Goal: Transaction & Acquisition: Book appointment/travel/reservation

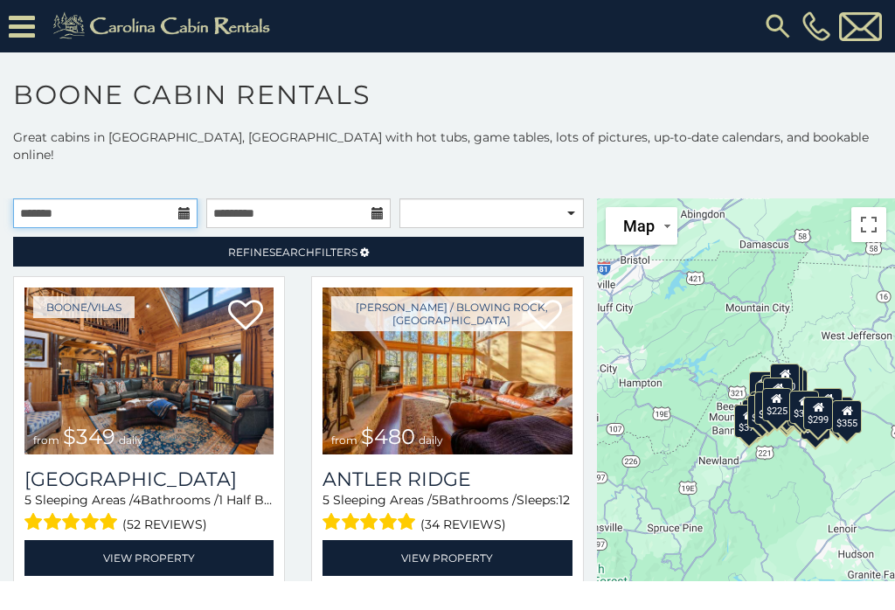
click at [109, 199] on input "text" at bounding box center [105, 214] width 185 height 30
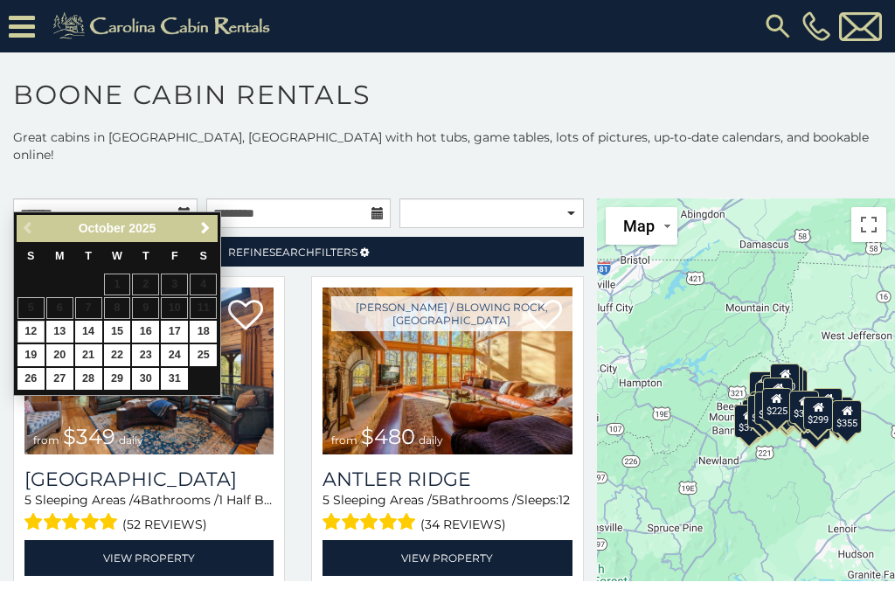
click at [200, 226] on span "Next" at bounding box center [206, 228] width 14 height 14
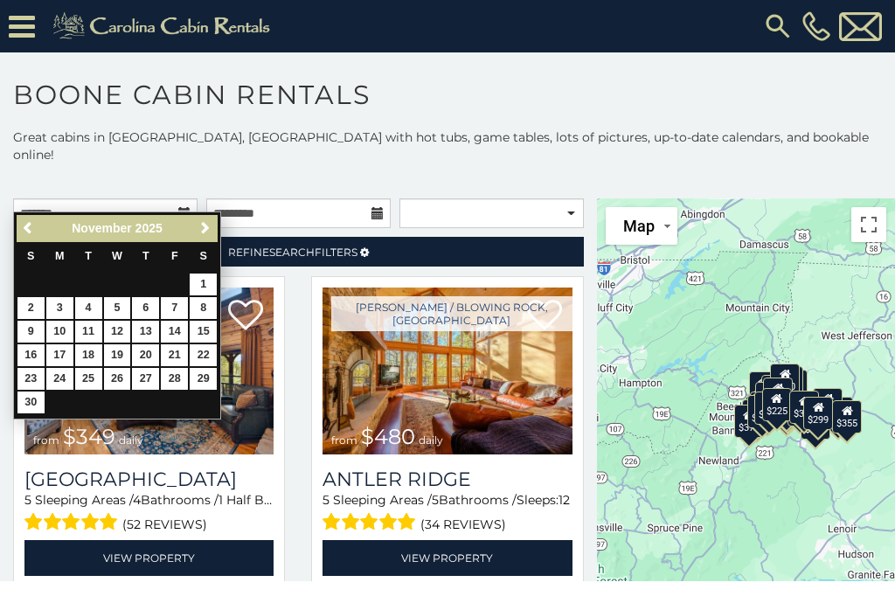
click at [24, 357] on link "16" at bounding box center [30, 356] width 27 height 22
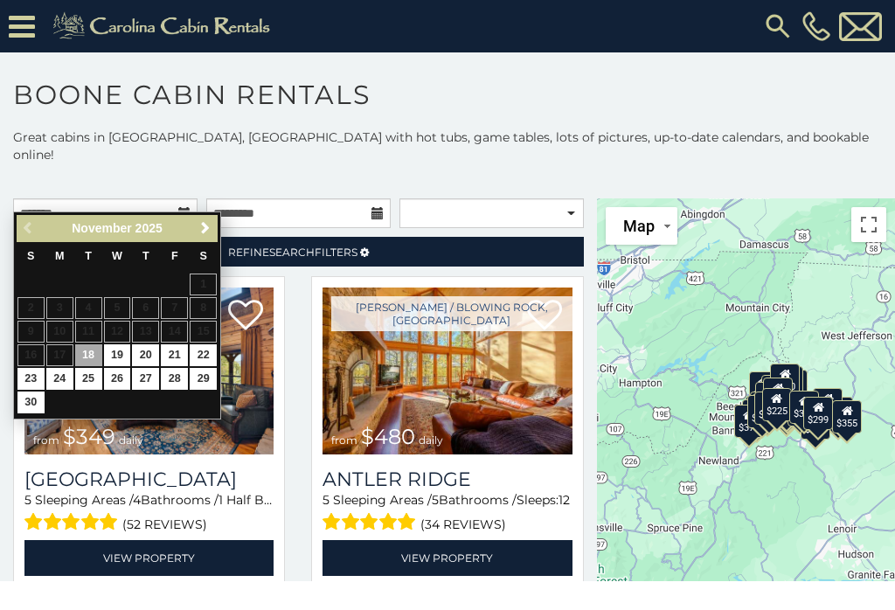
type input "**********"
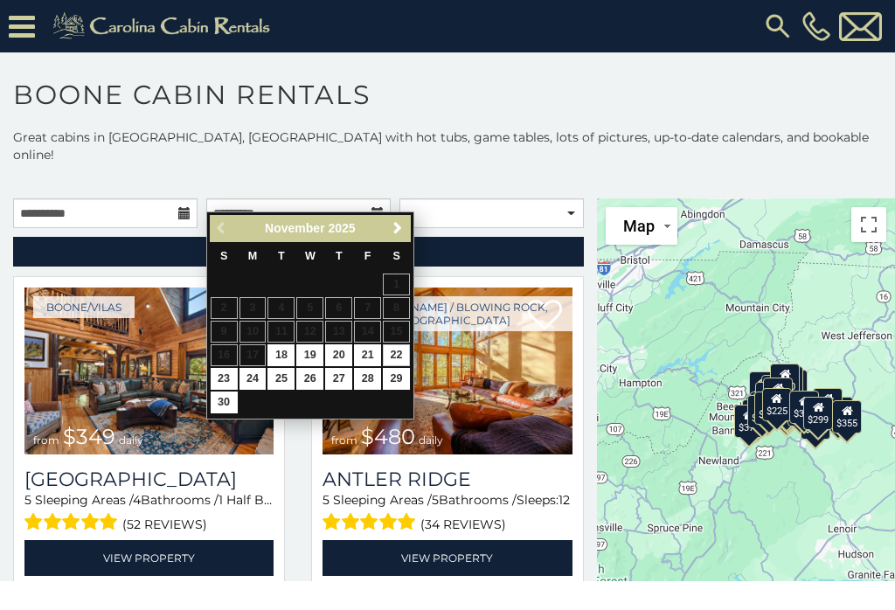
click at [394, 347] on link "22" at bounding box center [396, 356] width 27 height 22
type input "**********"
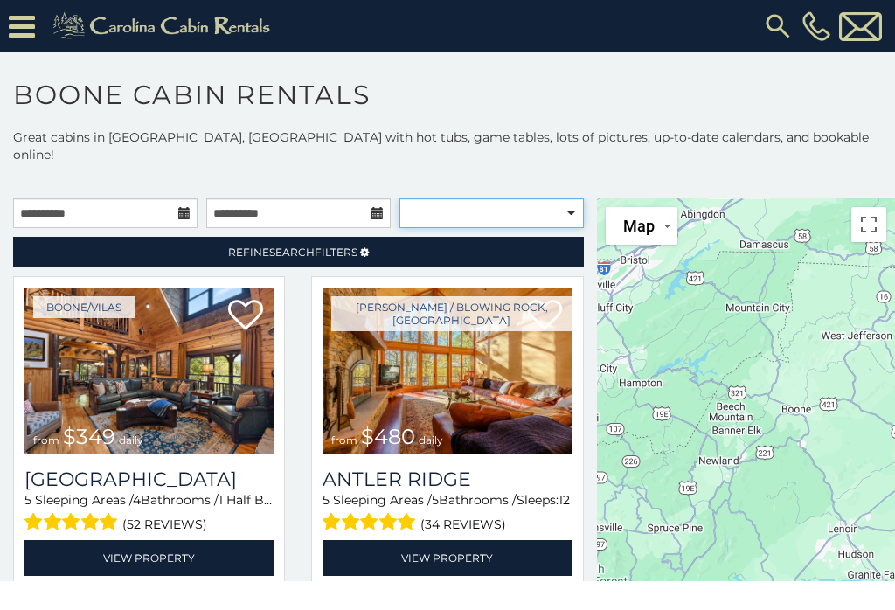
click at [519, 199] on select "**********" at bounding box center [492, 214] width 185 height 30
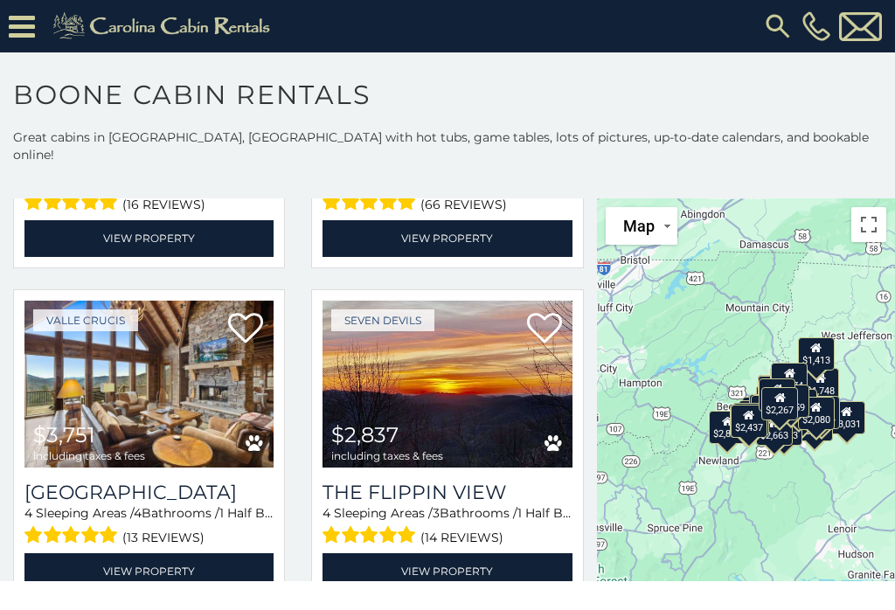
scroll to position [653, 0]
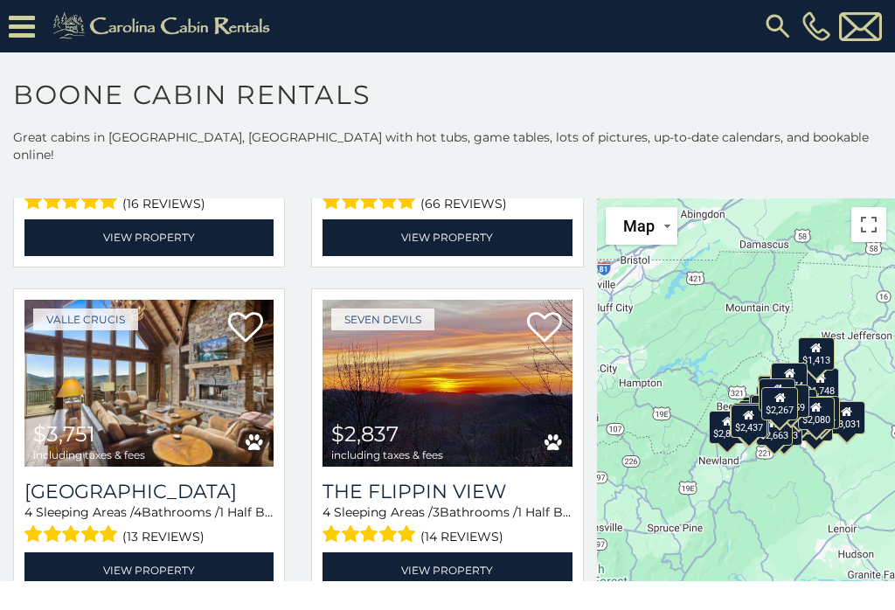
click at [466, 386] on img at bounding box center [447, 383] width 249 height 167
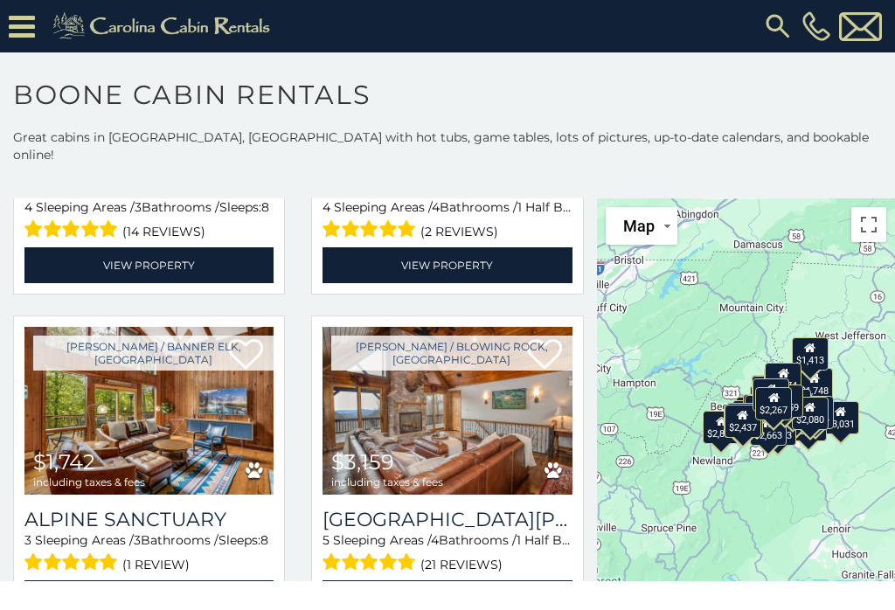
scroll to position [1622, 0]
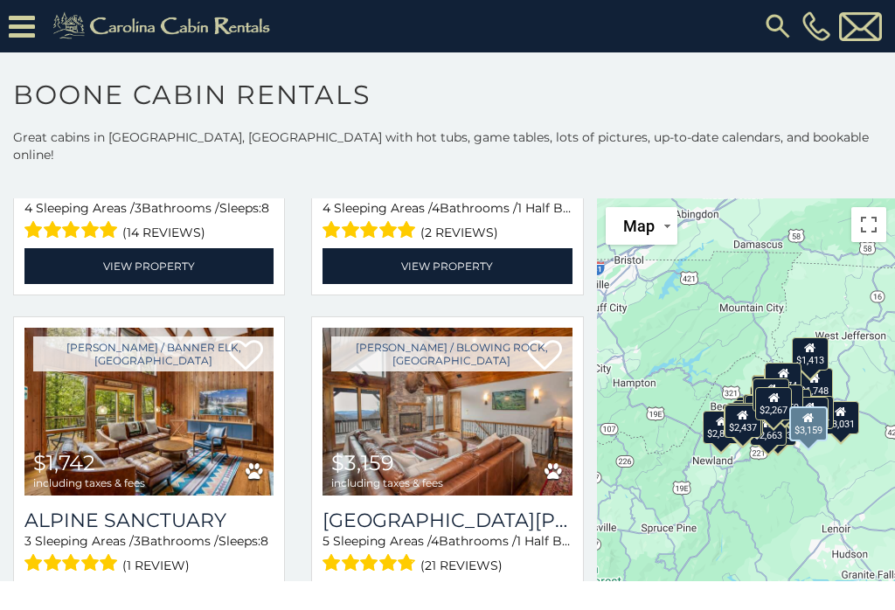
click at [437, 411] on img at bounding box center [447, 411] width 249 height 167
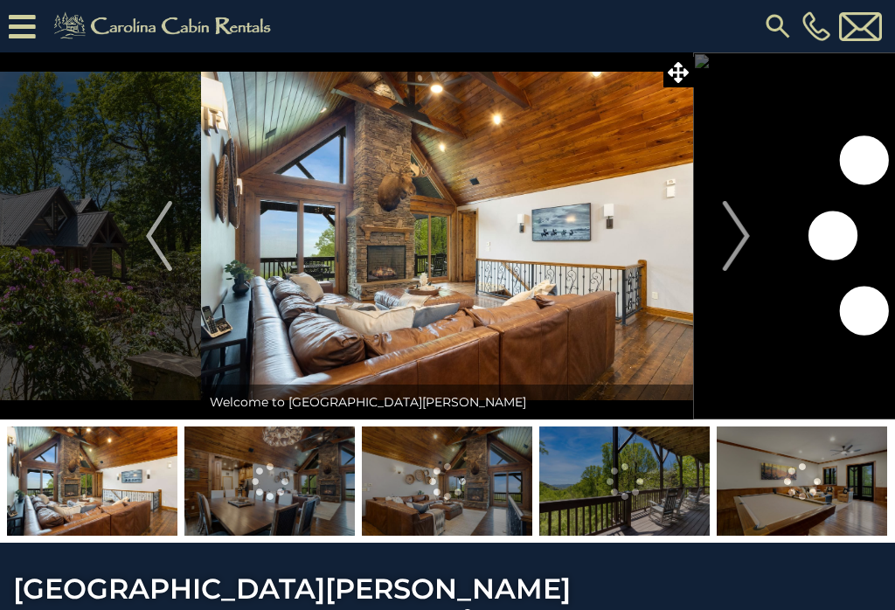
click at [734, 236] on img "Next" at bounding box center [736, 236] width 26 height 70
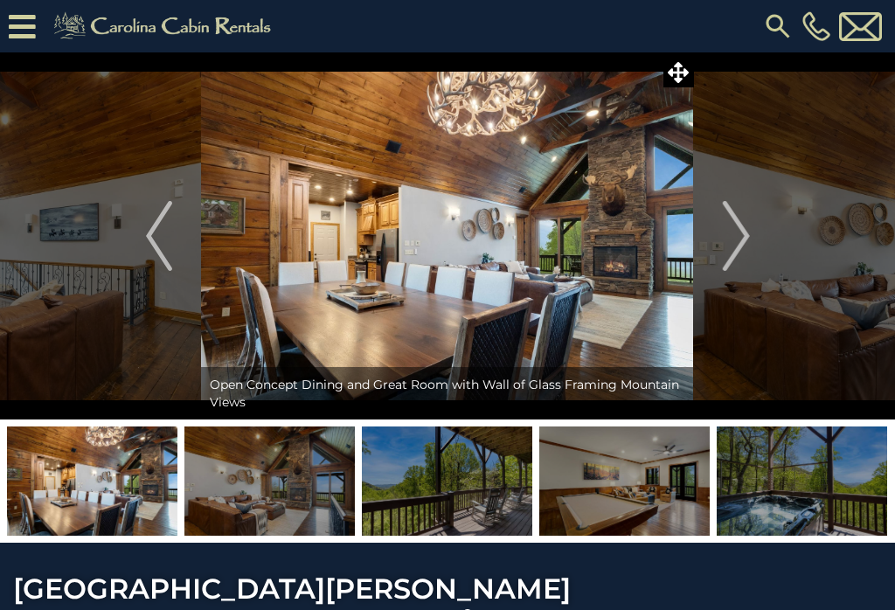
click at [729, 233] on img "Next" at bounding box center [736, 236] width 26 height 70
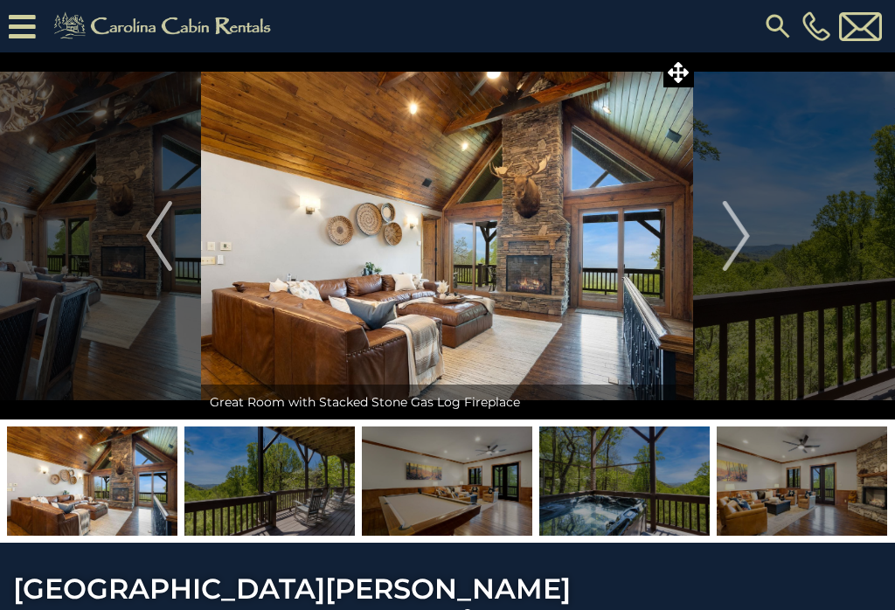
click at [731, 228] on img "Next" at bounding box center [736, 236] width 26 height 70
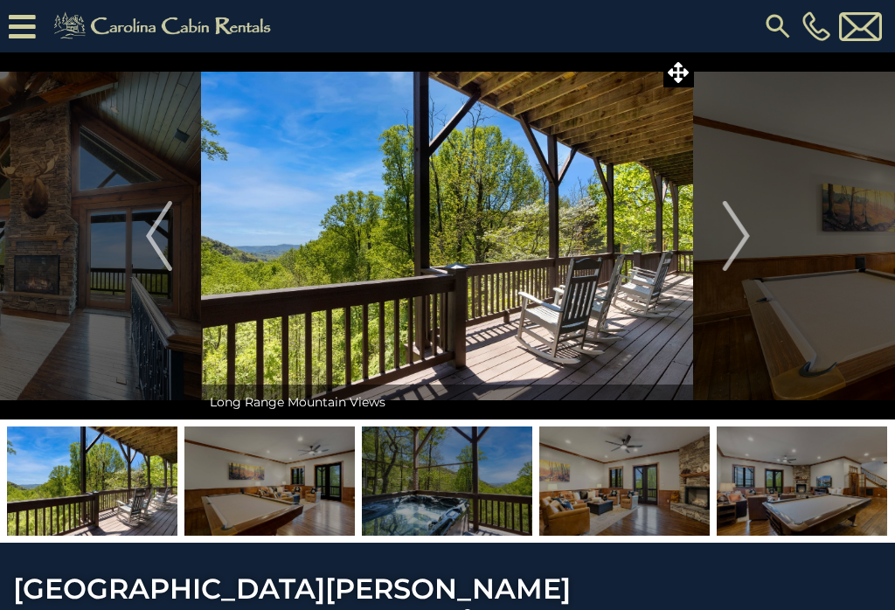
click at [736, 218] on img "Next" at bounding box center [736, 236] width 26 height 70
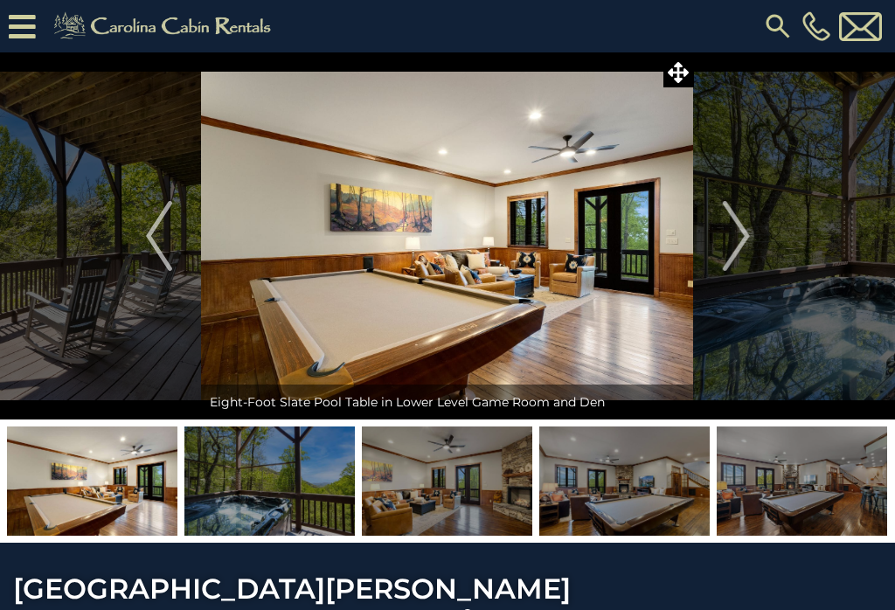
click at [735, 228] on img "Next" at bounding box center [736, 236] width 26 height 70
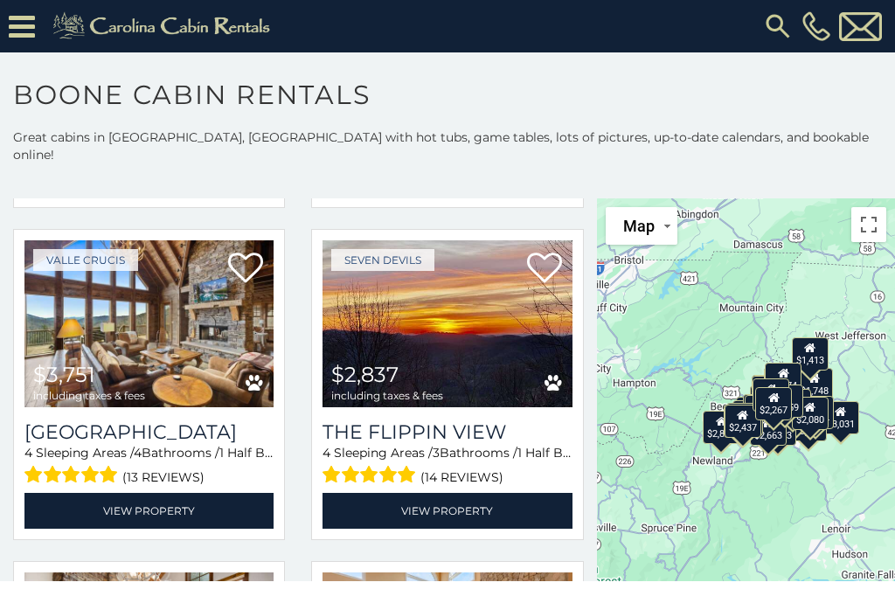
scroll to position [714, 0]
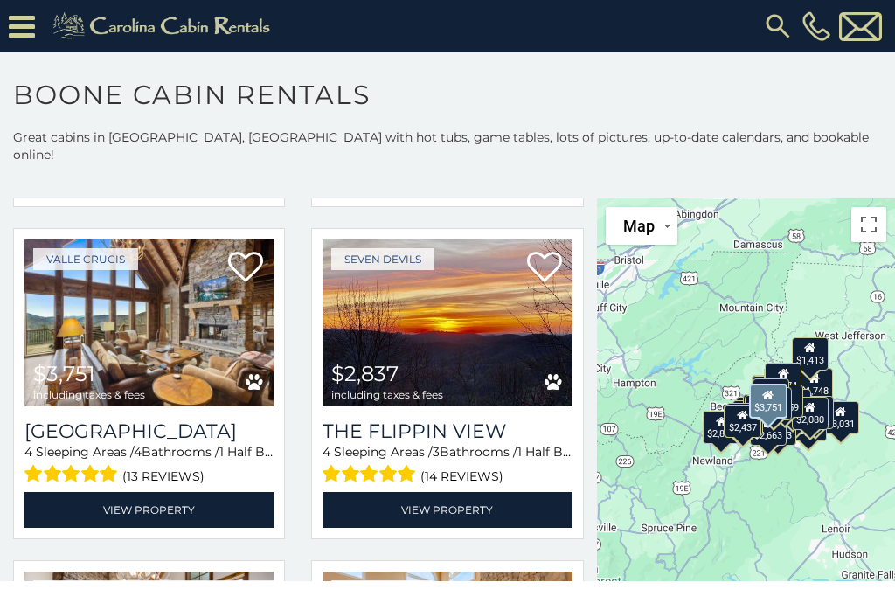
click at [164, 346] on img at bounding box center [148, 323] width 249 height 167
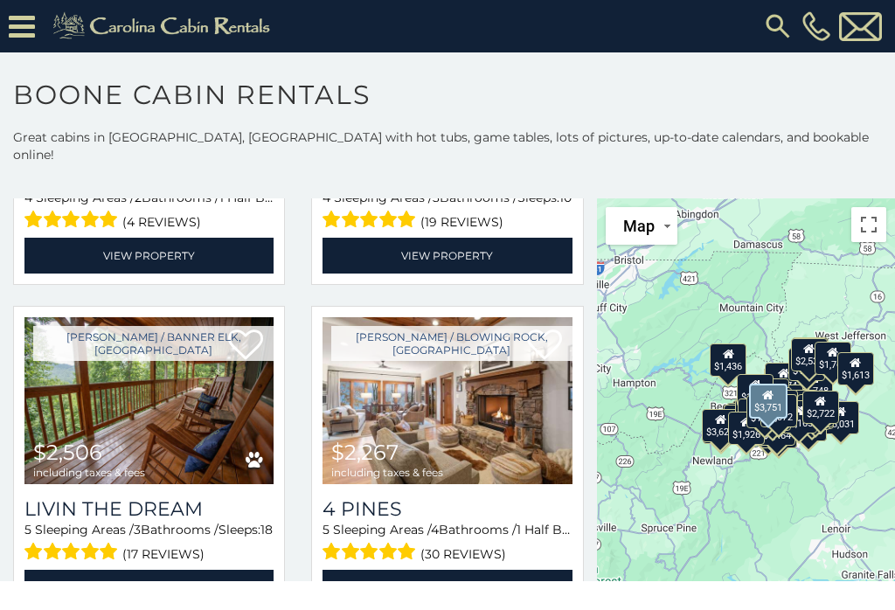
scroll to position [4621, 0]
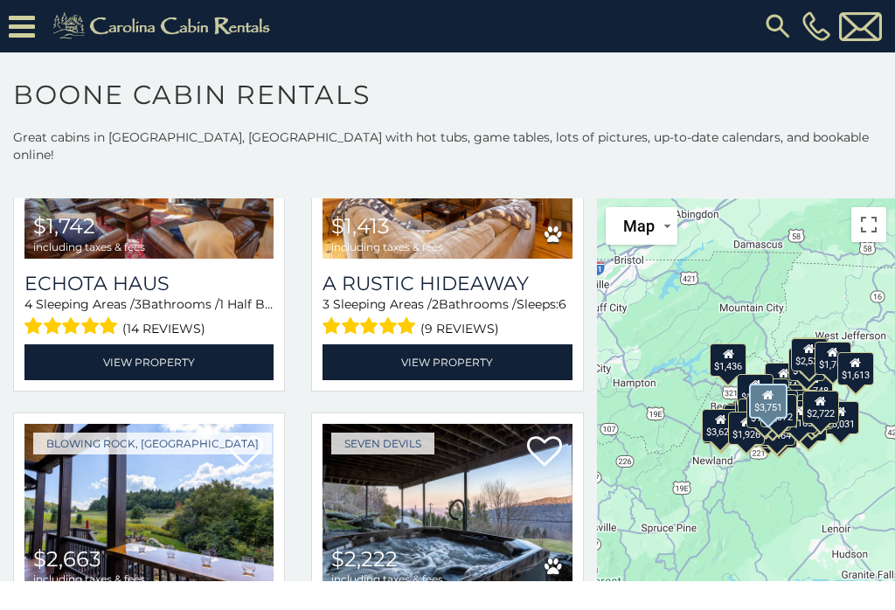
scroll to position [3188, 0]
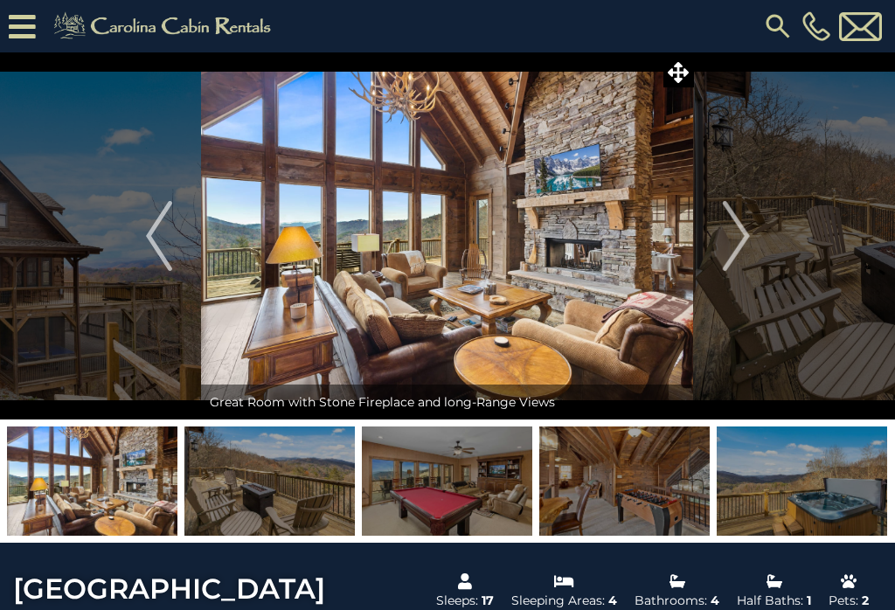
click at [747, 230] on img "Next" at bounding box center [736, 236] width 26 height 70
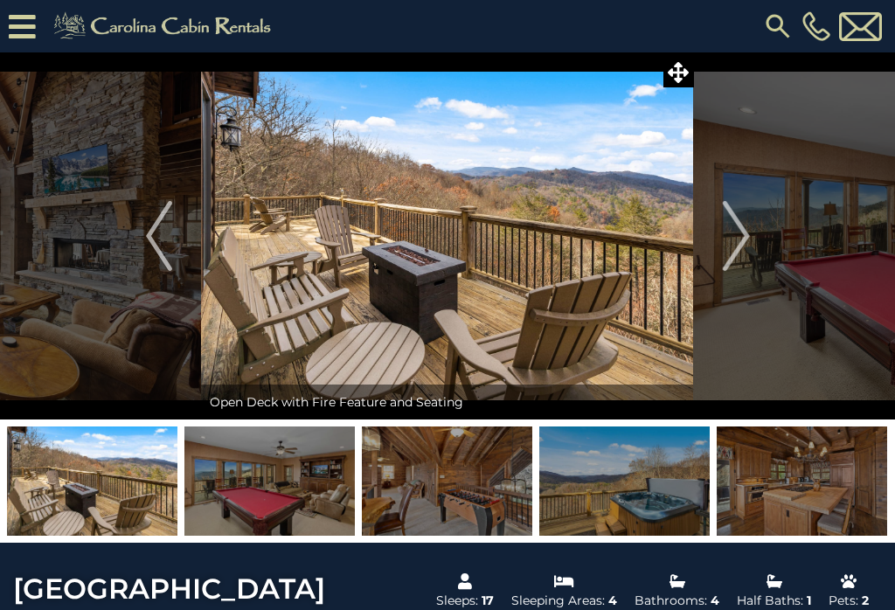
click at [747, 247] on img "Next" at bounding box center [736, 236] width 26 height 70
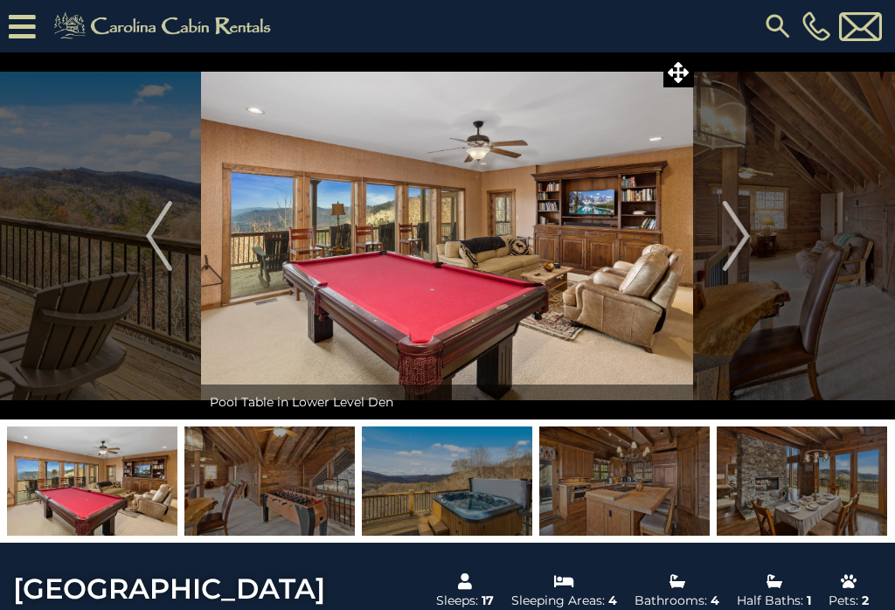
click at [756, 234] on button "Next" at bounding box center [736, 235] width 85 height 367
